Goal: Information Seeking & Learning: Learn about a topic

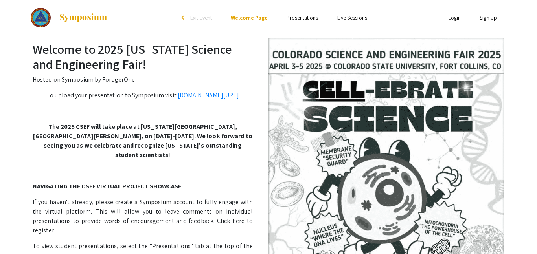
click at [294, 22] on li "Presentations" at bounding box center [302, 17] width 50 height 9
click at [300, 21] on link "Presentations" at bounding box center [301, 17] width 31 height 7
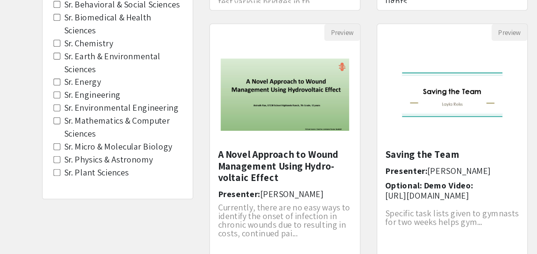
scroll to position [182, 0]
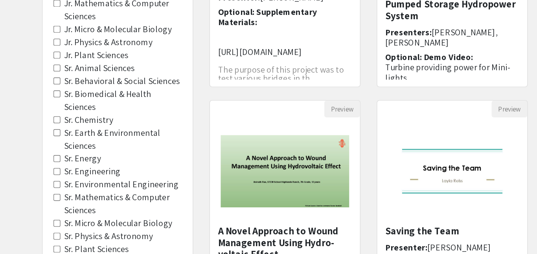
click at [43, 100] on Chemistry "Sr. Chemistry" at bounding box center [41, 100] width 5 height 5
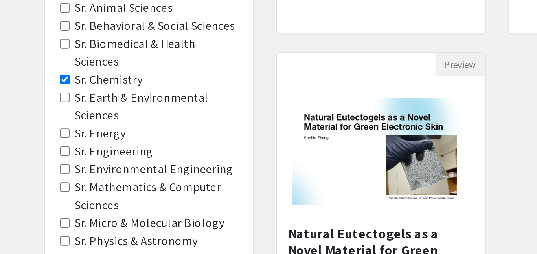
scroll to position [121, 0]
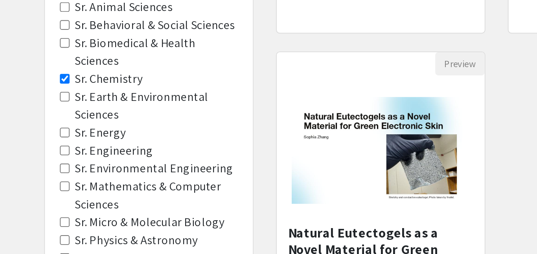
click at [39, 191] on Energy "Sr. Energy" at bounding box center [41, 189] width 5 height 5
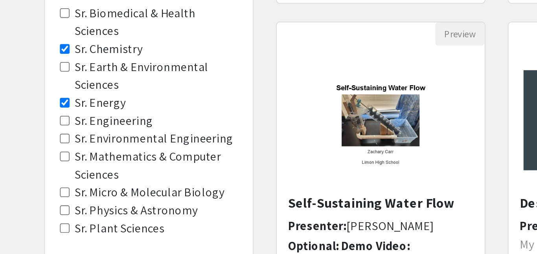
scroll to position [138, 0]
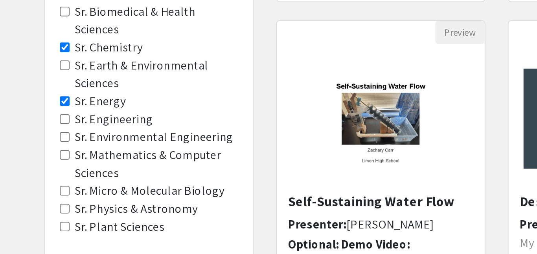
click at [42, 184] on Engineering "Sr. Engineering" at bounding box center [41, 182] width 5 height 5
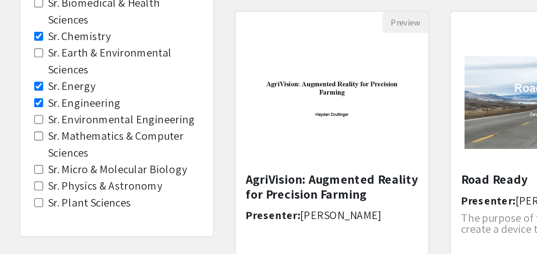
scroll to position [258, 0]
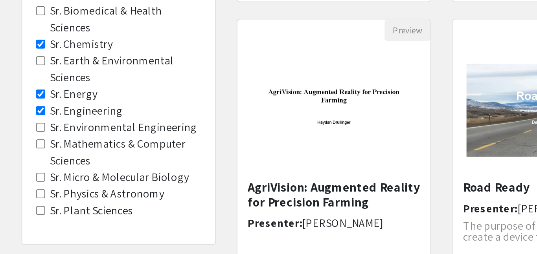
click at [40, 81] on Sciences "Sr. Mathematics & Computer Sciences" at bounding box center [41, 81] width 5 height 5
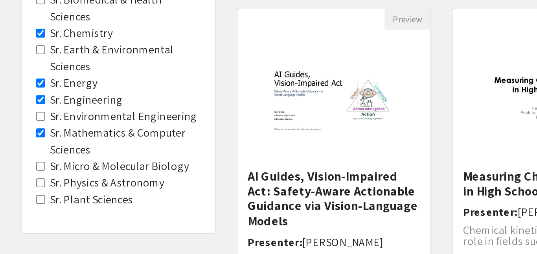
scroll to position [155, 0]
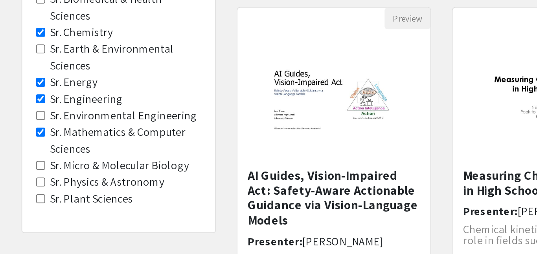
click at [41, 213] on Astronomy "Sr. Physics & Astronomy" at bounding box center [41, 213] width 5 height 5
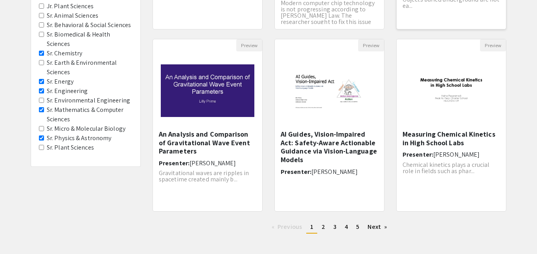
scroll to position [231, 0]
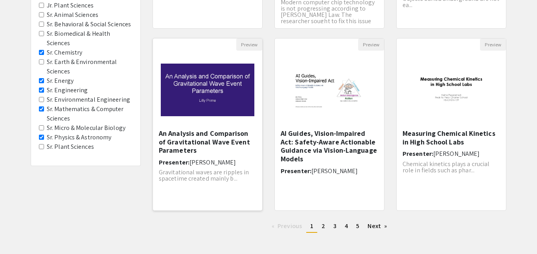
click at [208, 94] on img "Open Presentation <p>An Analysis and Comparison of Gravitational Wave Event Par…" at bounding box center [207, 90] width 109 height 68
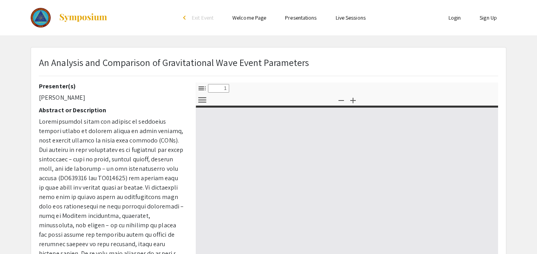
select select "custom"
type input "0"
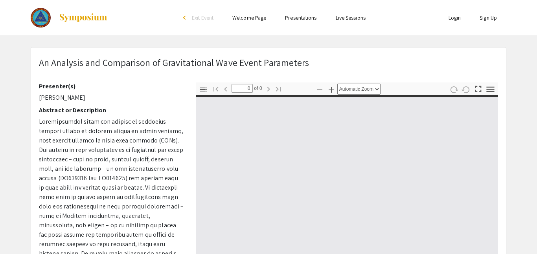
select select "custom"
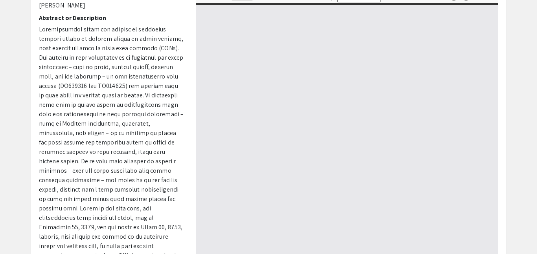
type input "1"
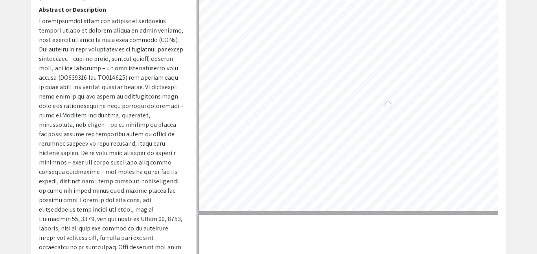
scroll to position [102, 0]
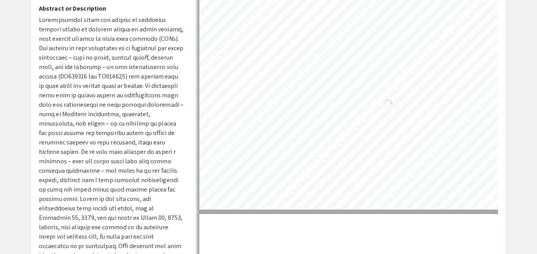
select select "auto"
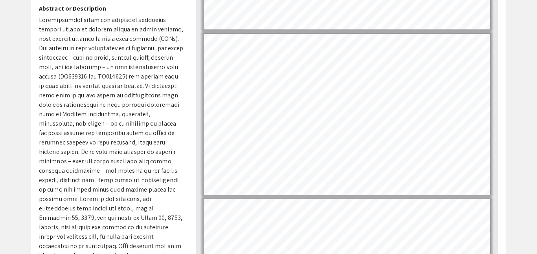
scroll to position [132, 0]
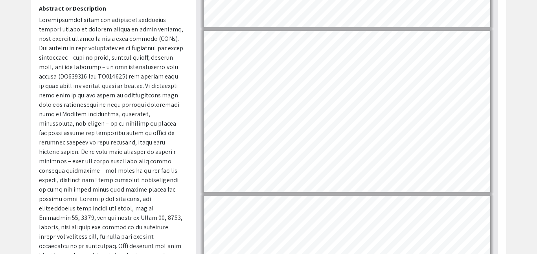
type input "1"
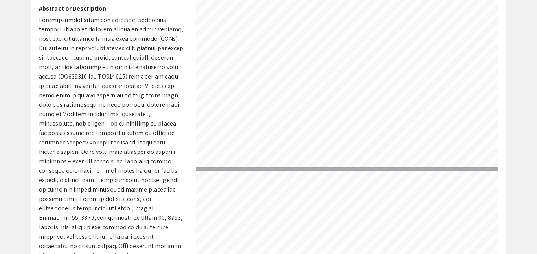
scroll to position [4, 4]
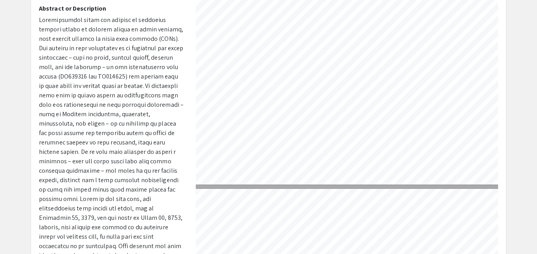
select select "custom"
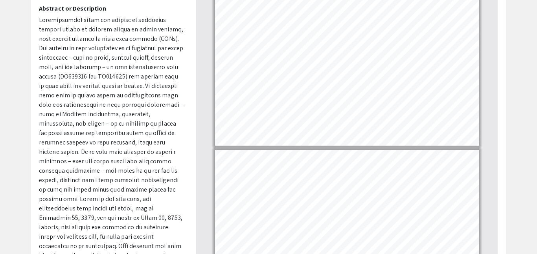
type input "2"
select select "custom"
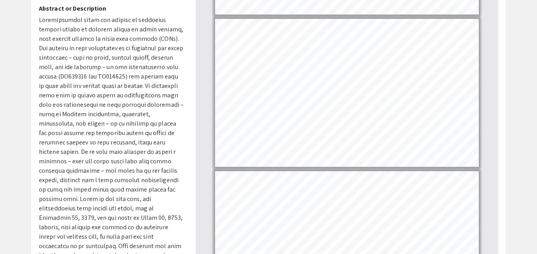
scroll to position [133, 0]
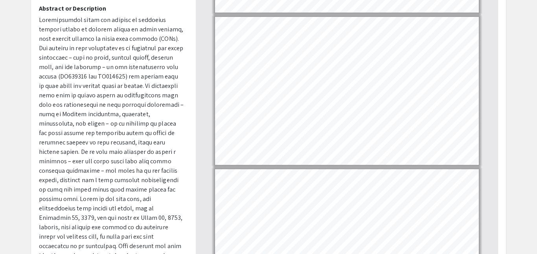
type input "1"
select select "custom"
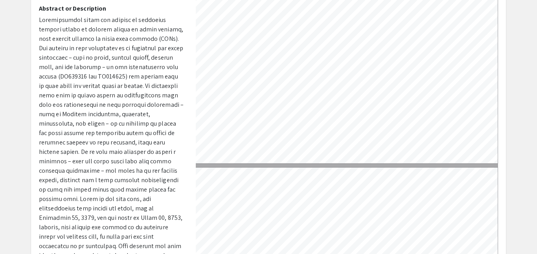
type input "2"
select select "custom"
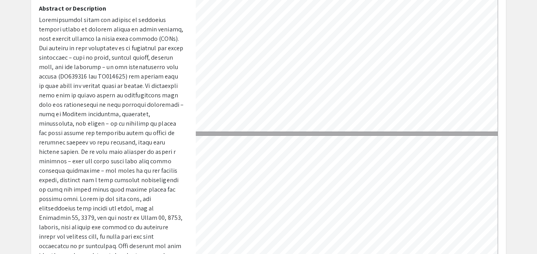
type input "3"
select select "custom"
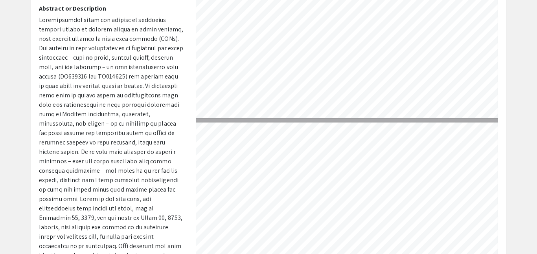
type input "2"
select select "custom"
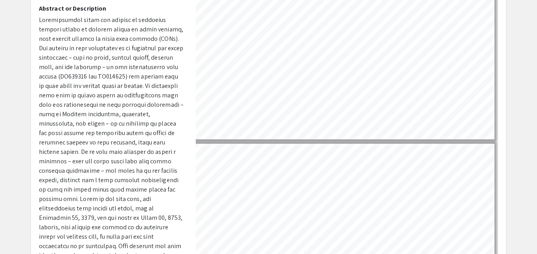
scroll to position [201, 7]
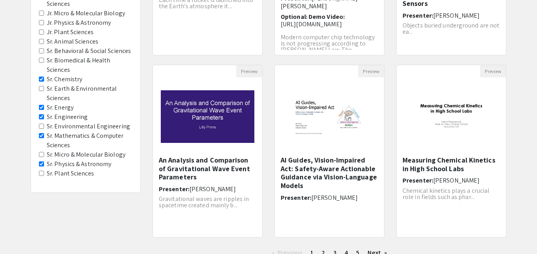
scroll to position [267, 0]
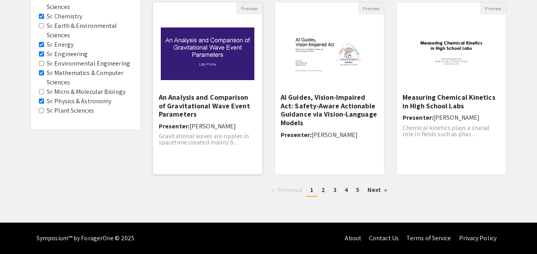
click at [198, 99] on h5 "An Analysis and Comparison of Gravitational Wave Event Parameters" at bounding box center [207, 106] width 97 height 26
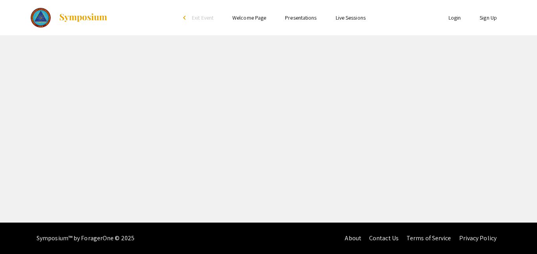
select select "custom"
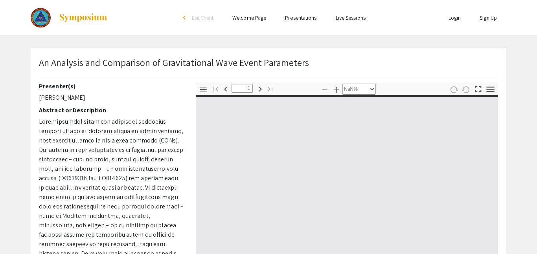
type input "0"
select select "custom"
type input "1"
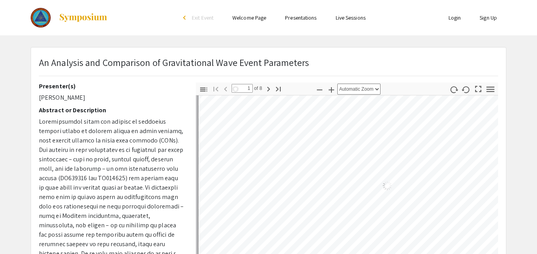
select select "custom"
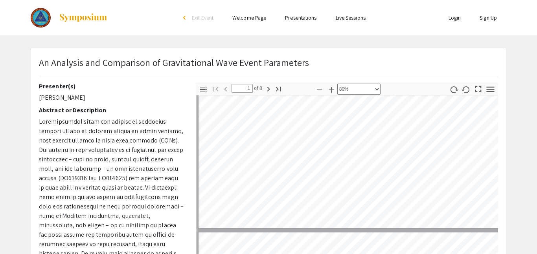
type input "2"
select select "custom"
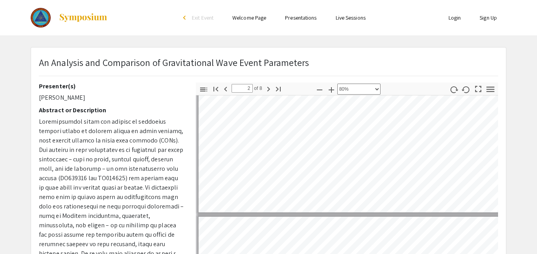
scroll to position [55, 1]
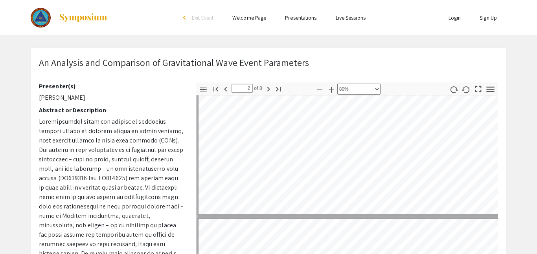
type input "1"
select select "custom"
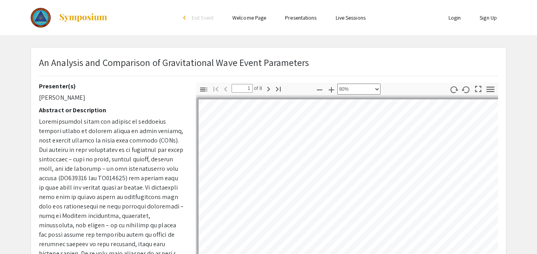
scroll to position [0, 0]
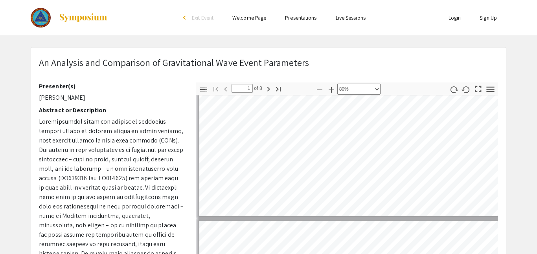
type input "2"
select select "custom"
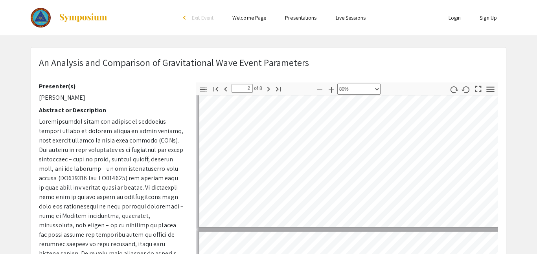
type input "1"
select select "custom"
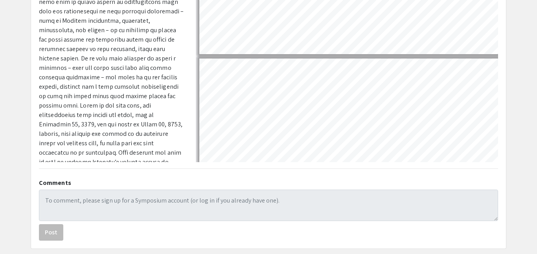
scroll to position [198, 0]
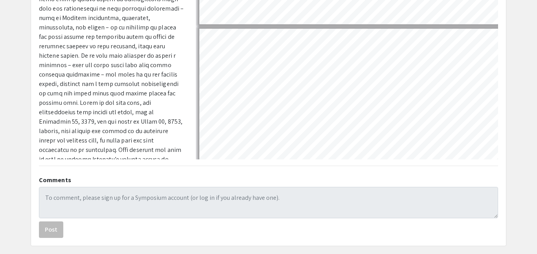
type input "2"
select select "custom"
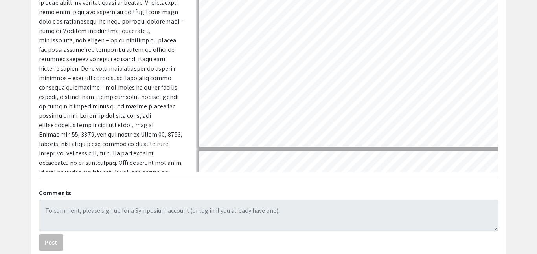
scroll to position [184, 0]
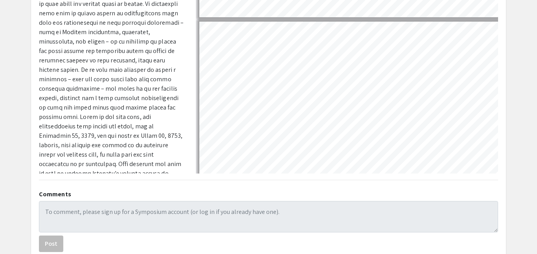
type input "1"
select select "custom"
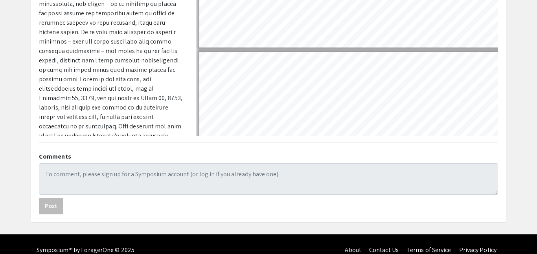
scroll to position [223, 0]
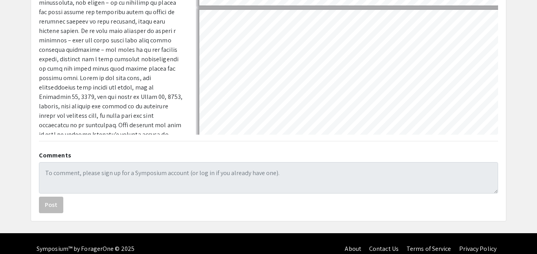
type input "2"
select select "custom"
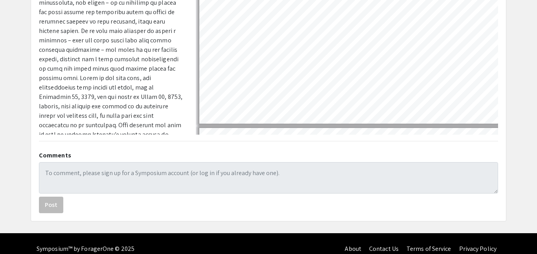
scroll to position [103, 0]
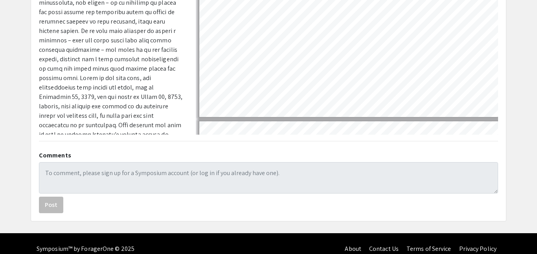
type input "1"
select select "custom"
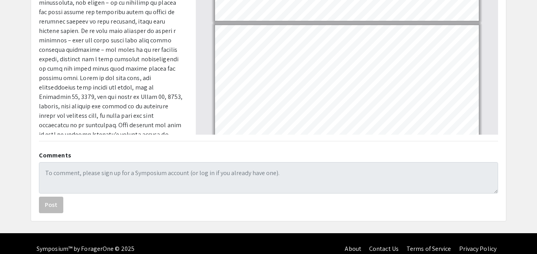
scroll to position [0, 0]
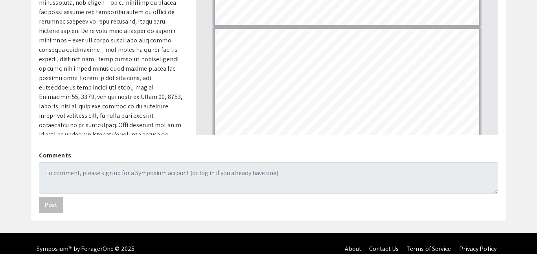
click at [23, 150] on app-presentation "An Analysis and Comparison of Gravitational Wave Event Parameters Presenter(s) …" at bounding box center [268, 22] width 537 height 397
click at [536, 167] on app-presentation "An Analysis and Comparison of Gravitational Wave Event Parameters Presenter(s) …" at bounding box center [268, 22] width 537 height 397
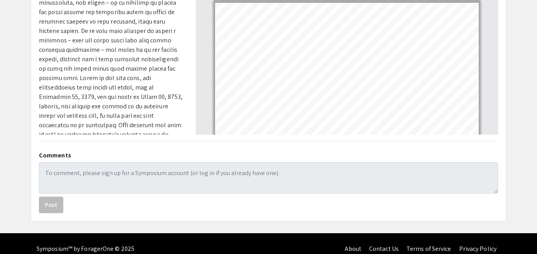
type input "2"
select select "custom"
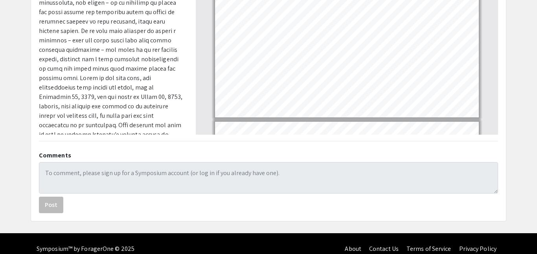
scroll to position [59, 0]
